Goal: Task Accomplishment & Management: Manage account settings

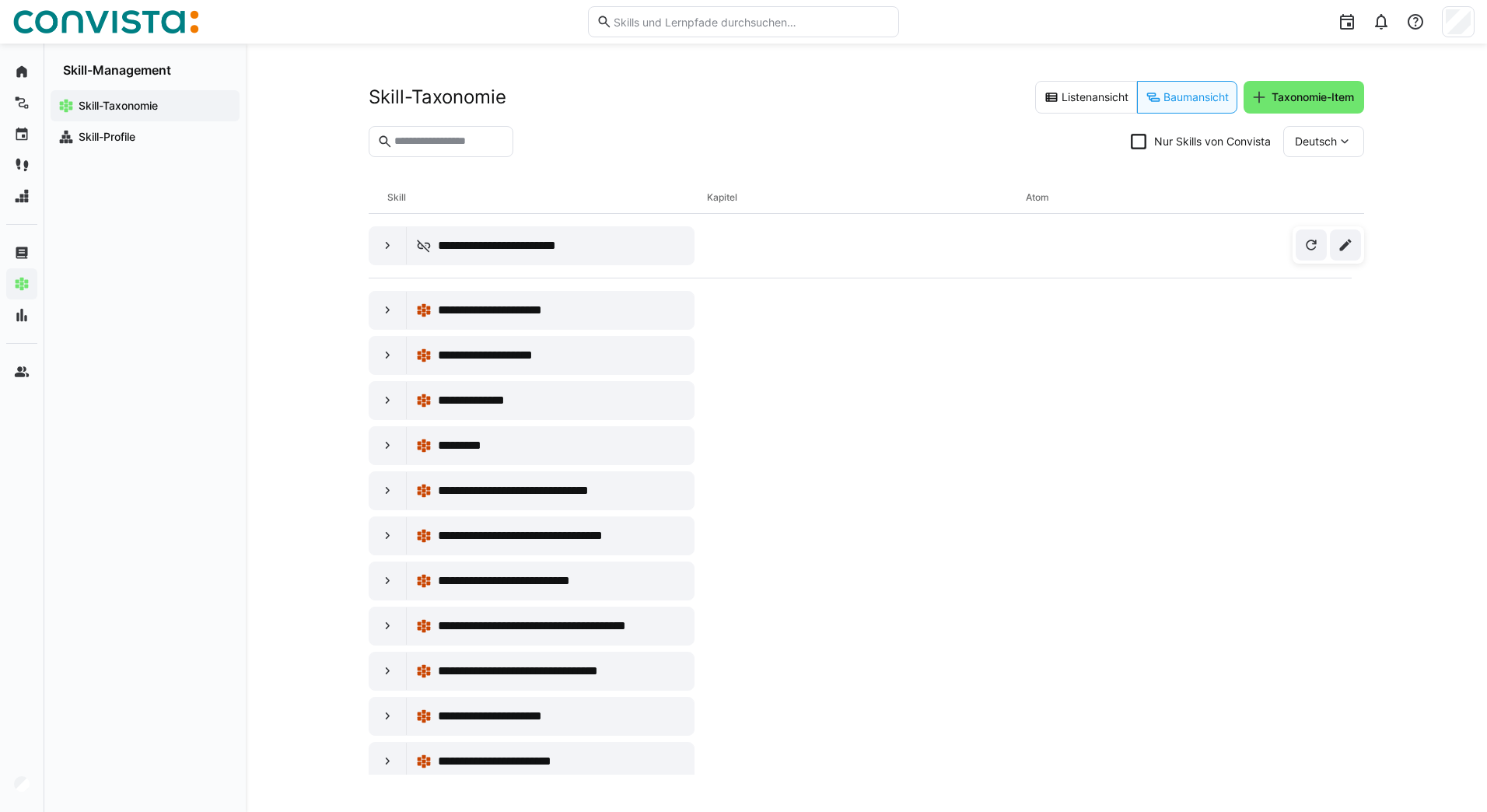
click at [94, 15] on img at bounding box center [106, 22] width 187 height 25
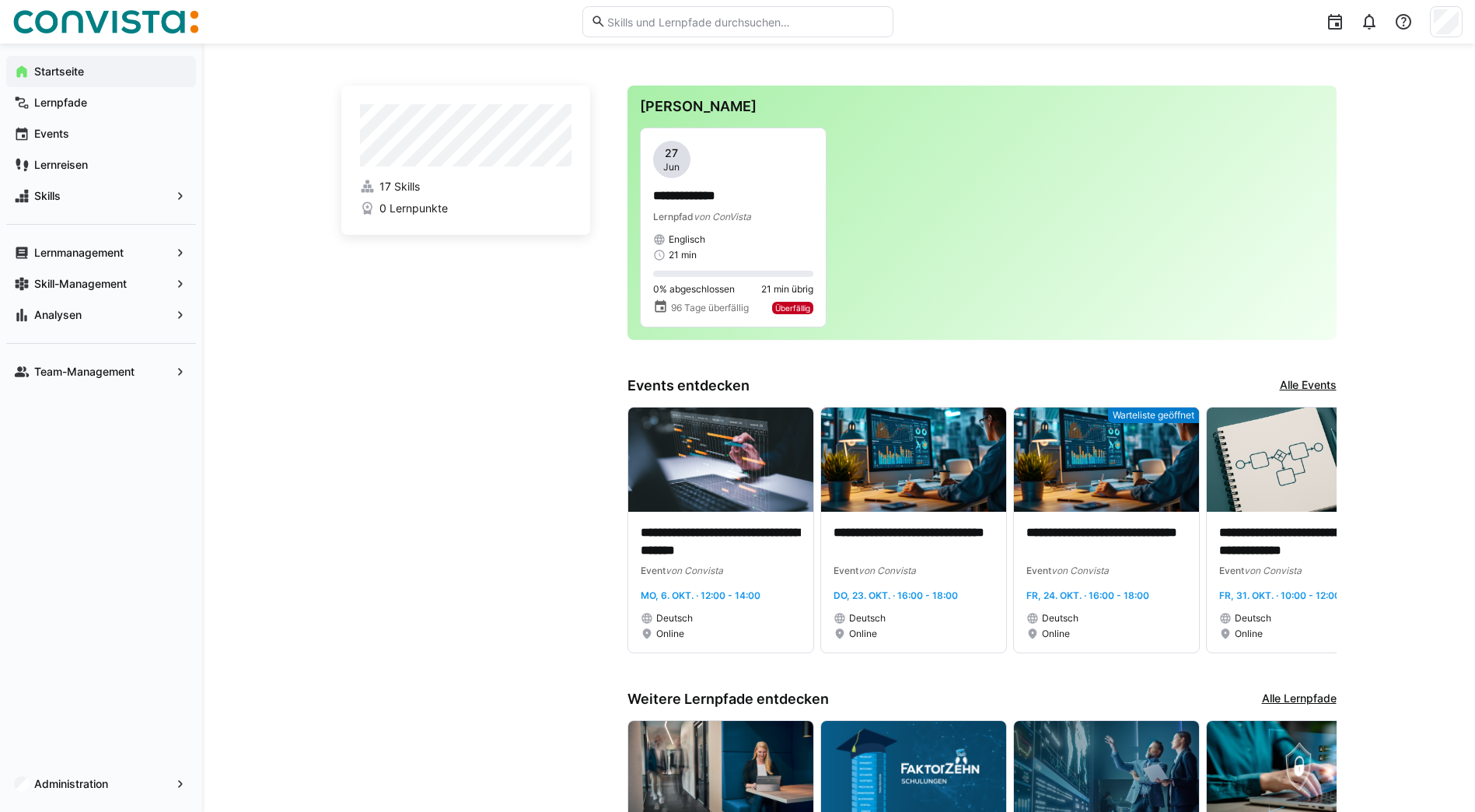
click at [144, 33] on img at bounding box center [106, 22] width 187 height 25
click at [1464, 16] on header at bounding box center [737, 21] width 1475 height 44
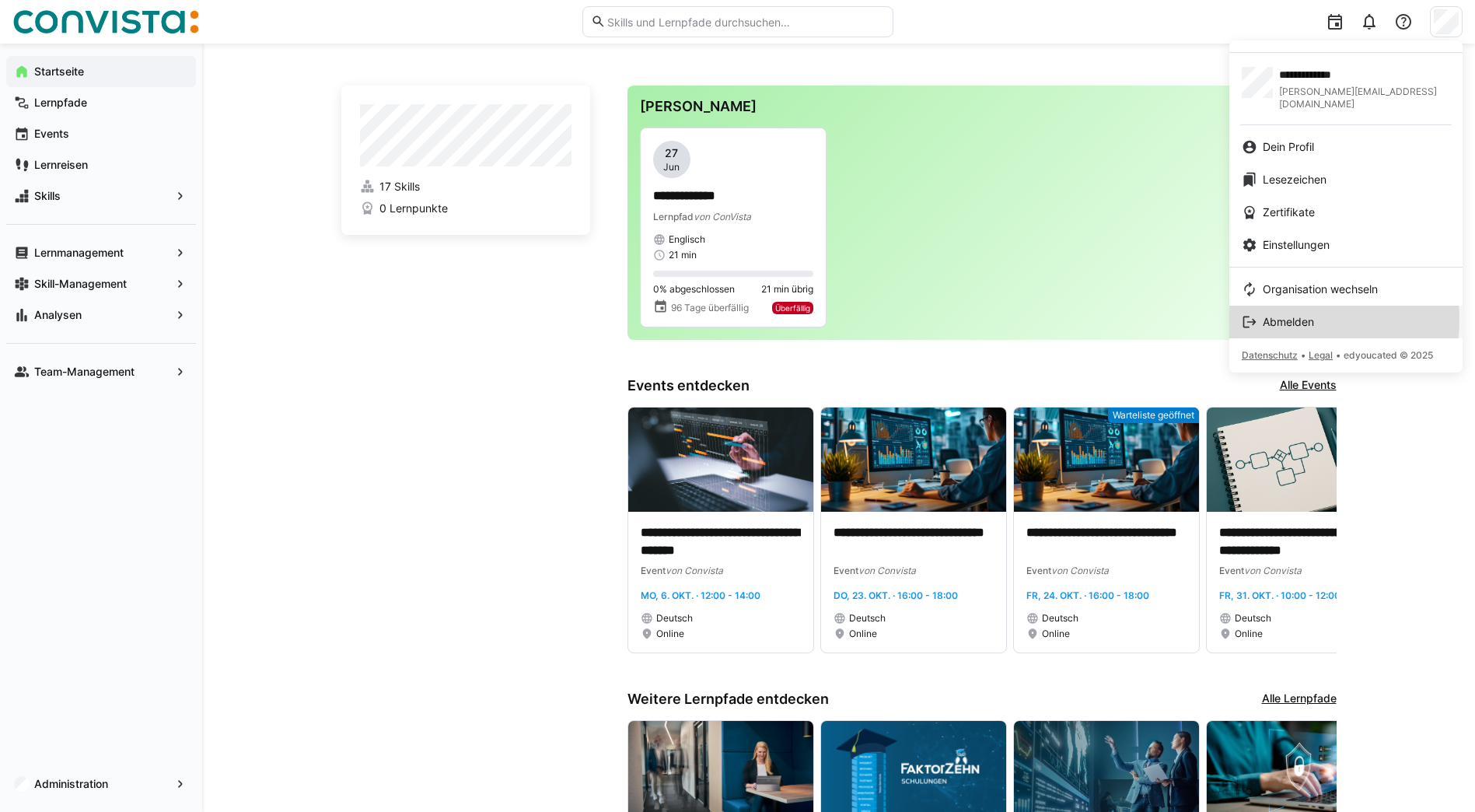
click at [1282, 314] on span "Abmelden" at bounding box center [1288, 322] width 52 height 16
